Goal: Information Seeking & Learning: Learn about a topic

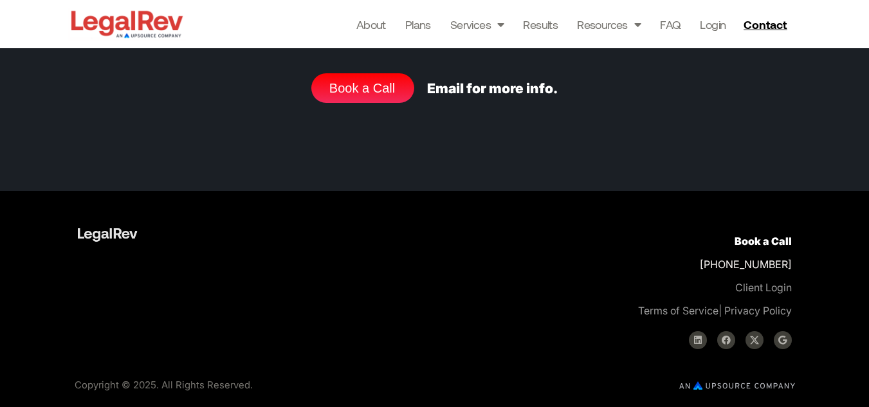
scroll to position [5357, 0]
drag, startPoint x: 793, startPoint y: 263, endPoint x: 688, endPoint y: 262, distance: 105.5
click at [688, 262] on div "Book a Call +1 800-893-2590 Client Login Terms of Service | Privacy Policy Link…" at bounding box center [621, 289] width 367 height 145
click at [386, 26] on li "About" at bounding box center [375, 24] width 39 height 18
click at [377, 26] on link "About" at bounding box center [371, 24] width 30 height 18
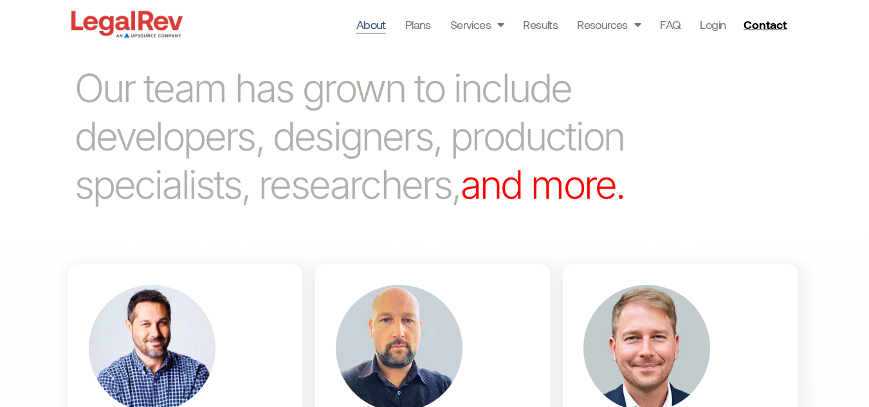
scroll to position [629, 0]
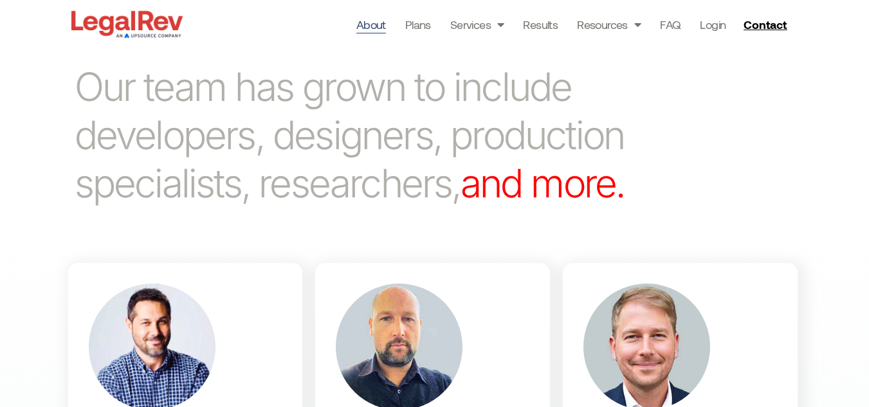
click at [309, 175] on p "Our team has grown to include developers, designers, production specialists, re…" at bounding box center [370, 135] width 591 height 145
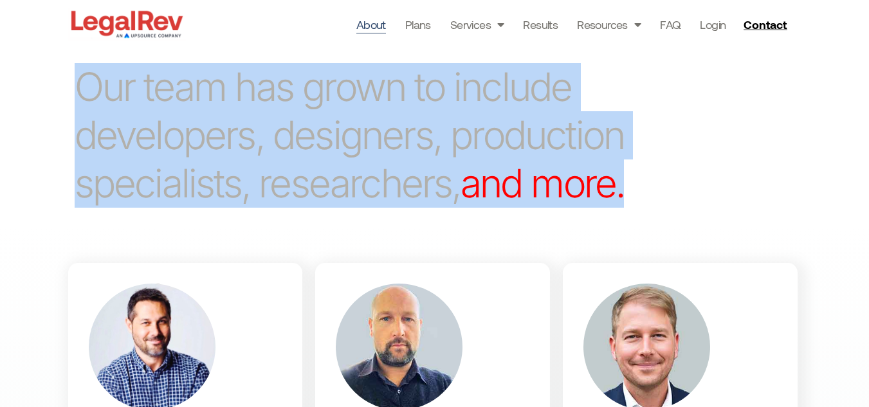
click at [309, 175] on p "Our team has grown to include developers, designers, production specialists, re…" at bounding box center [370, 135] width 591 height 145
click at [547, 188] on span "and more." at bounding box center [543, 184] width 164 height 48
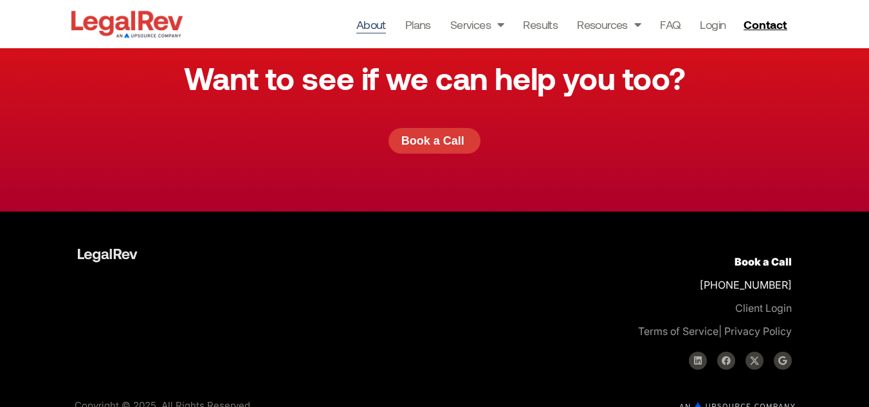
scroll to position [3781, 0]
